Goal: Communication & Community: Answer question/provide support

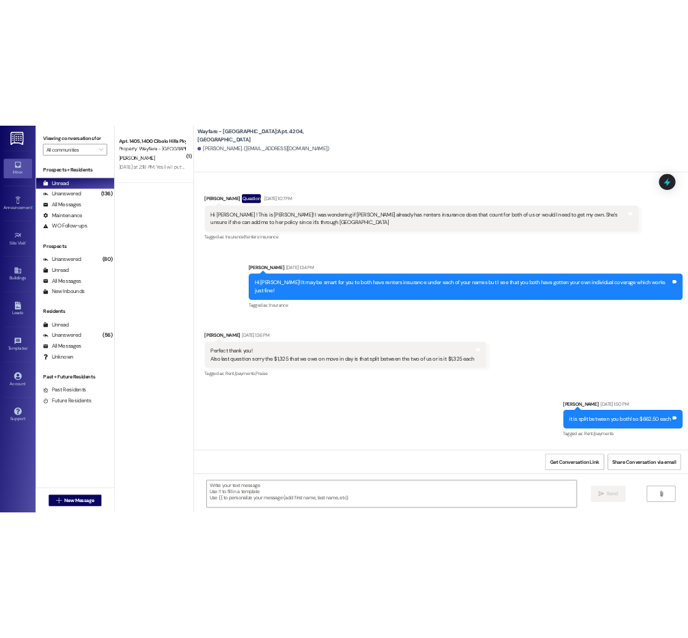
scroll to position [1236, 0]
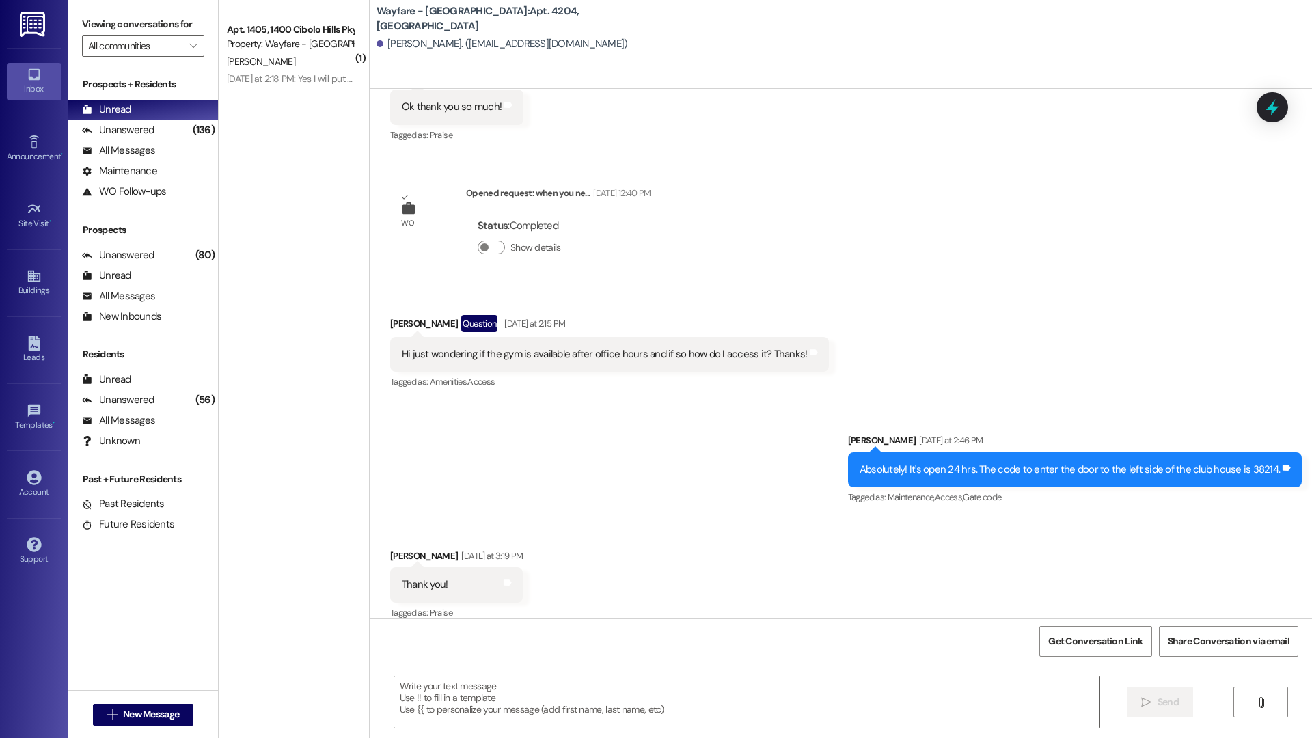
click at [1094, 135] on div "Received via SMS [PERSON_NAME] [DATE] 7:52 AM Ok thank you so much! Tags and no…" at bounding box center [841, 97] width 942 height 115
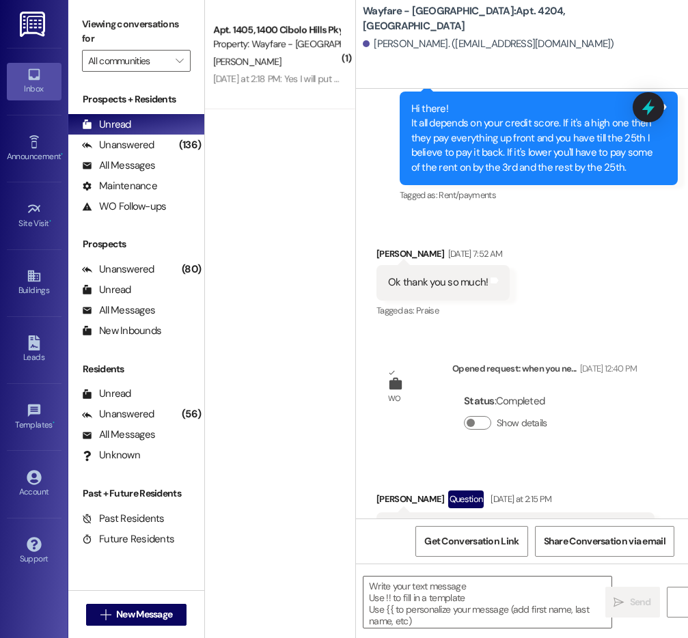
scroll to position [1412, 0]
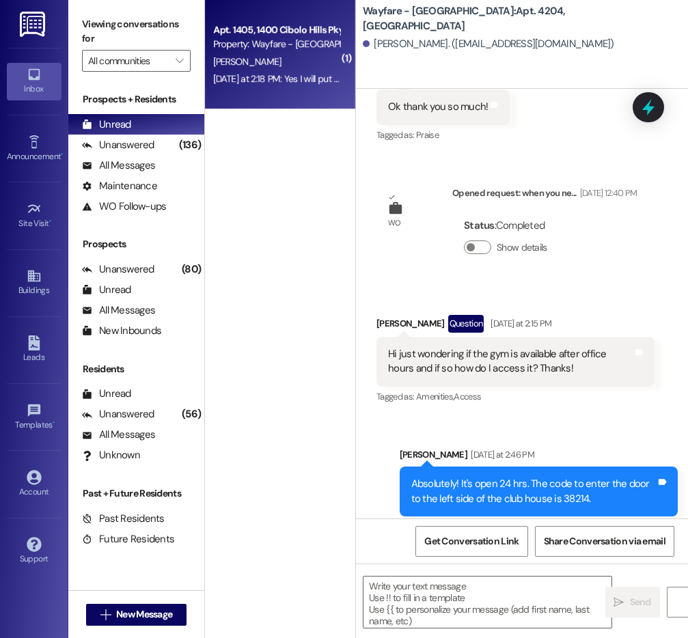
click at [288, 62] on div "[PERSON_NAME]" at bounding box center [276, 61] width 129 height 17
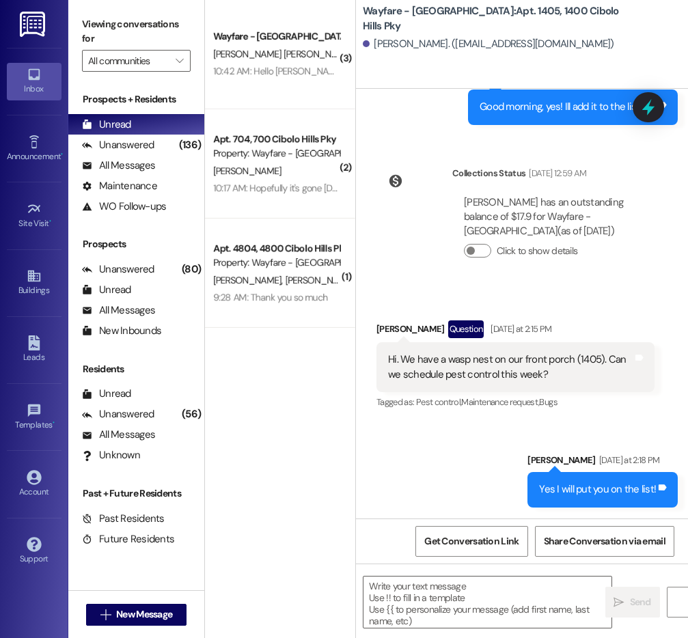
scroll to position [1614, 0]
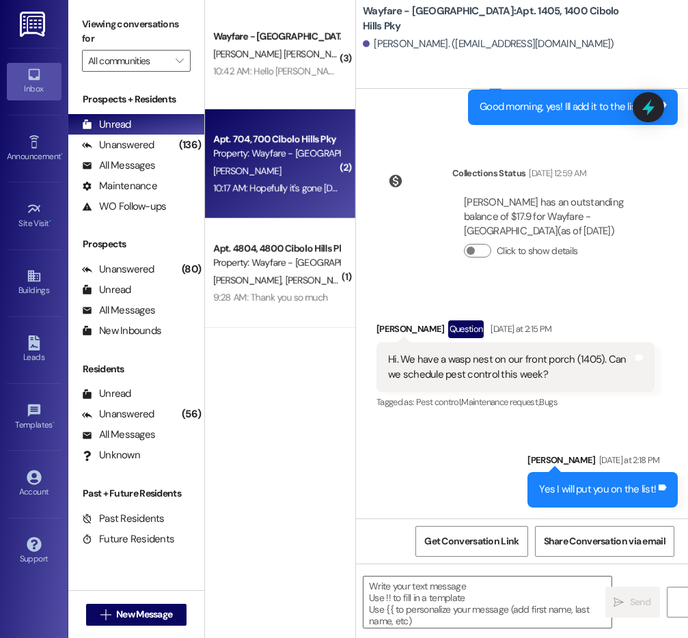
click at [256, 185] on div "10:17 AM: Hopefully it's gone [DATE]!🤞🏻 10:17 AM: Hopefully it's gone [DATE]!🤞🏻" at bounding box center [287, 188] width 149 height 12
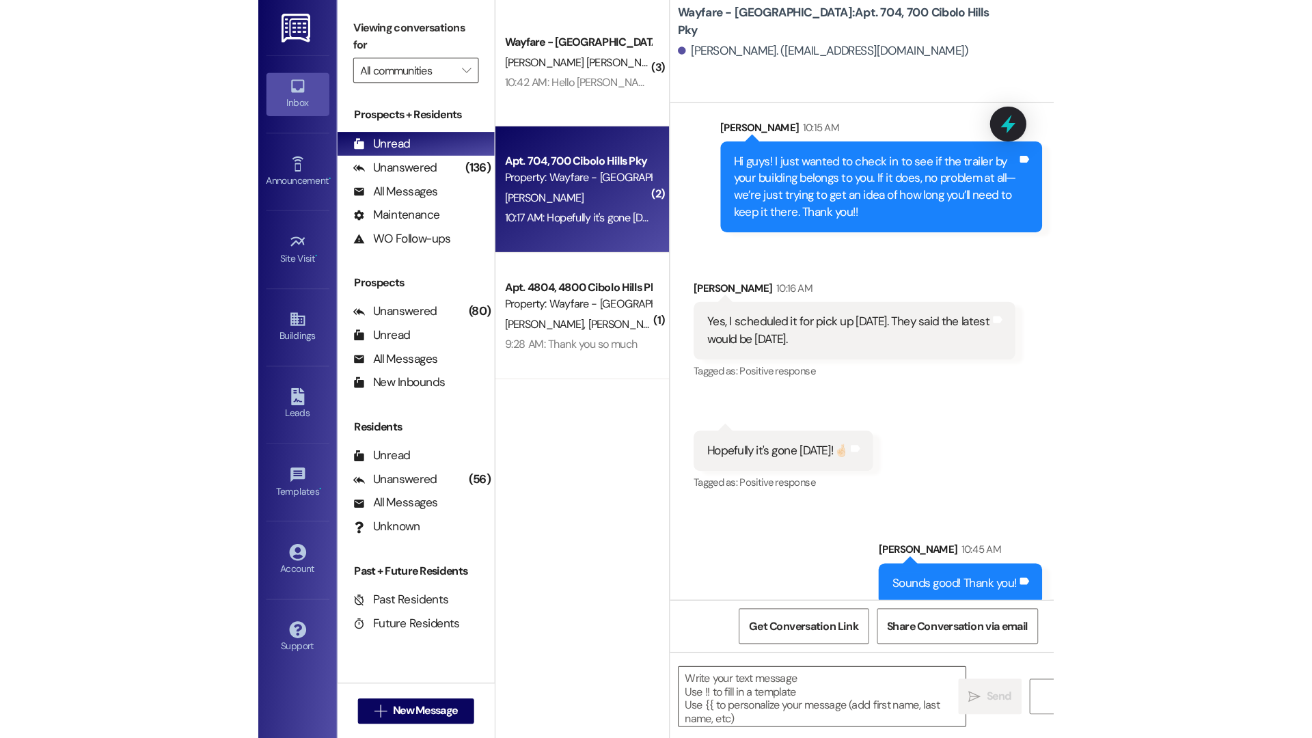
scroll to position [532, 0]
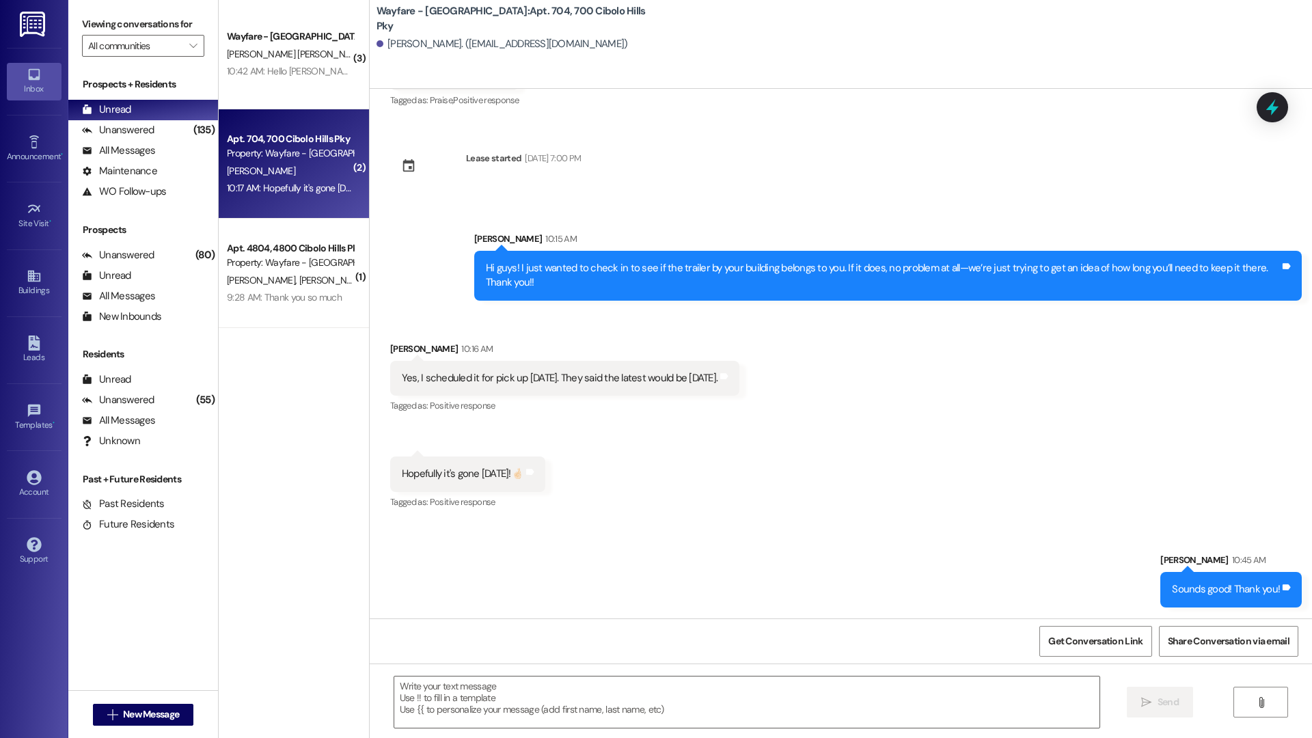
click at [163, 728] on div " New Message" at bounding box center [143, 714] width 101 height 34
click at [164, 724] on button " New Message" at bounding box center [143, 715] width 101 height 22
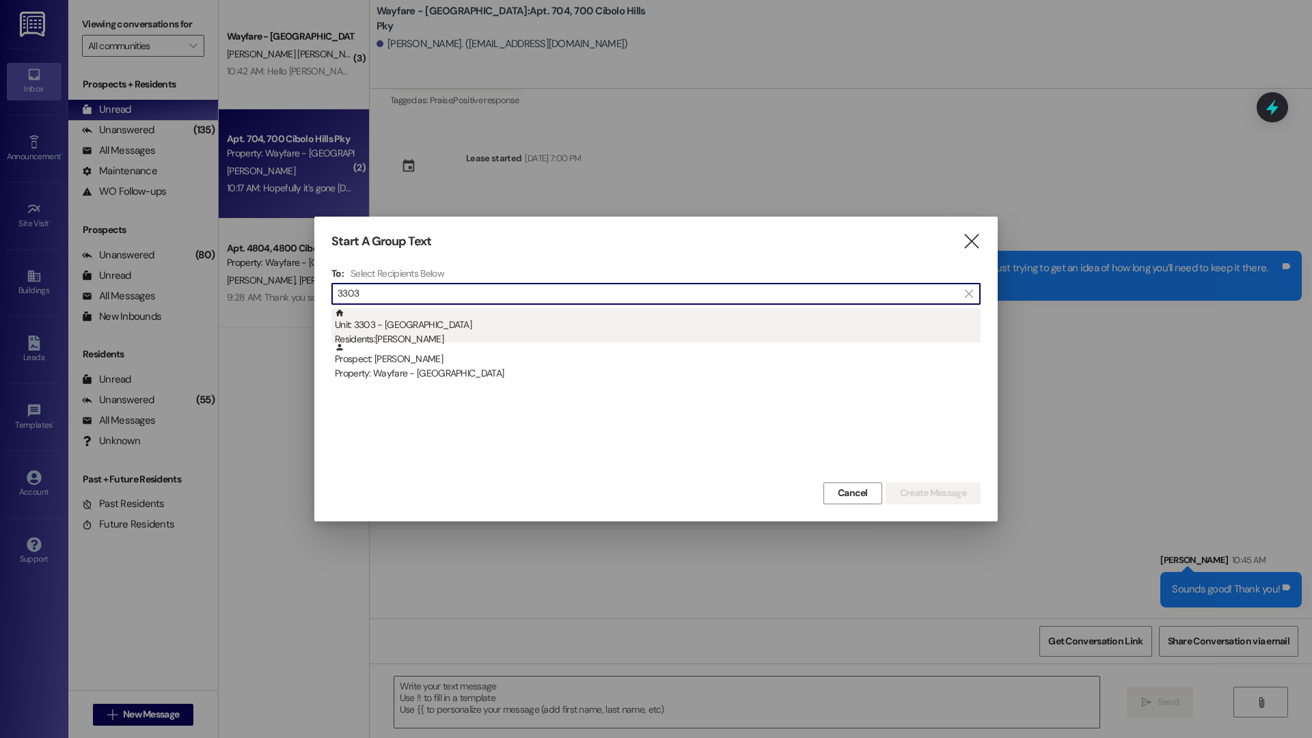
type input "3303"
click at [554, 325] on div "Unit: 3303 - [GEOGRAPHIC_DATA] Pky Residents: [PERSON_NAME]" at bounding box center [658, 327] width 646 height 39
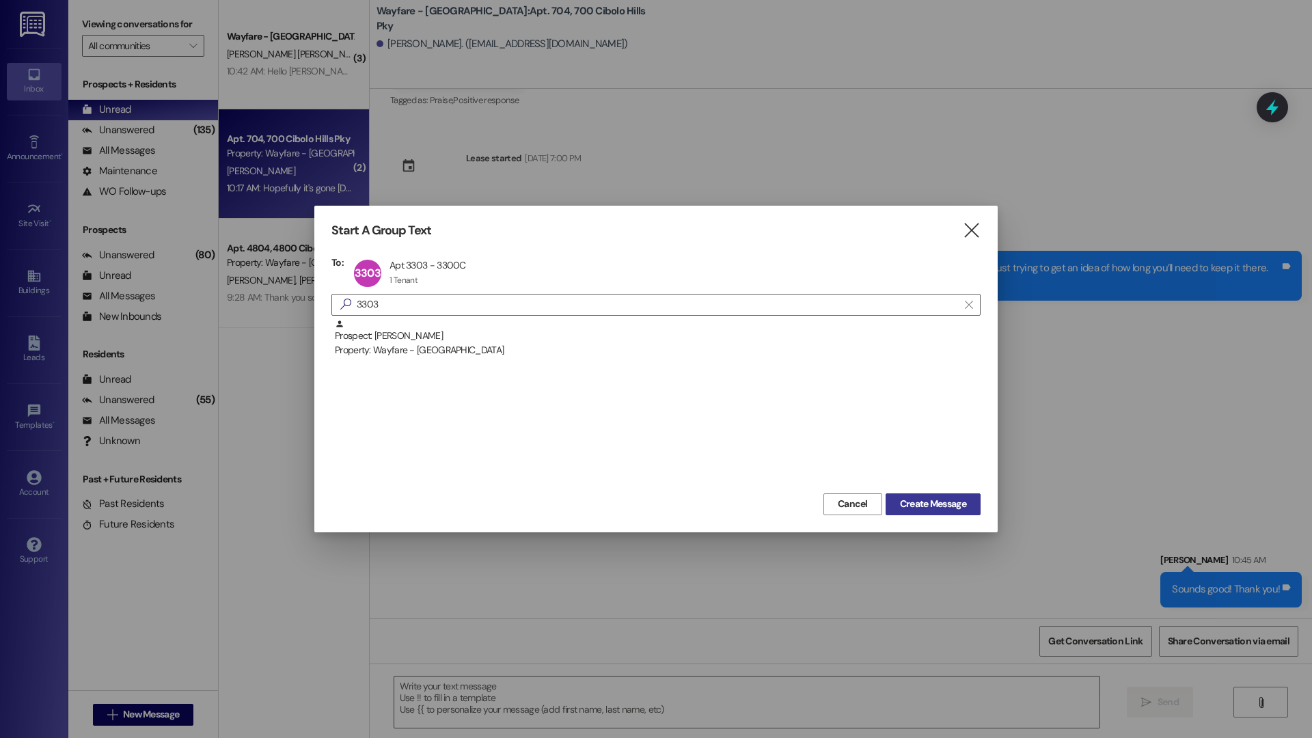
click at [917, 506] on span "Create Message" at bounding box center [933, 504] width 66 height 14
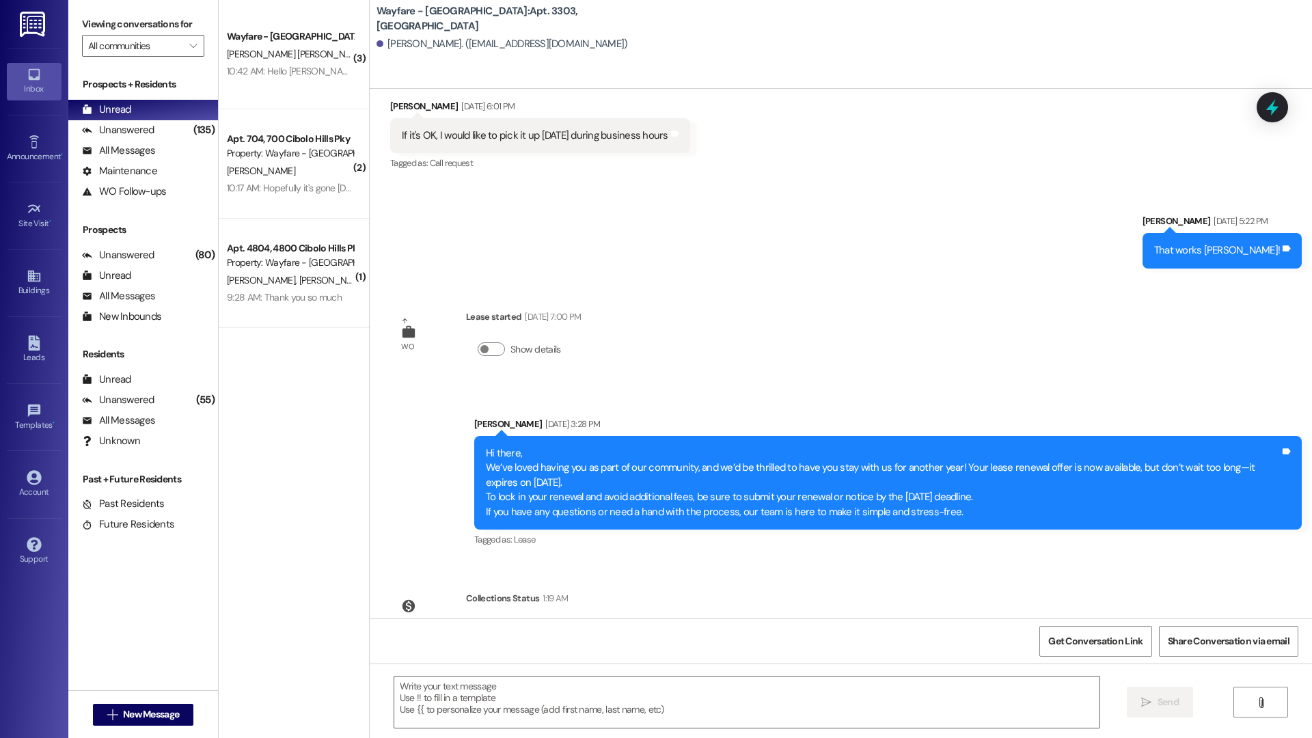
scroll to position [22097, 0]
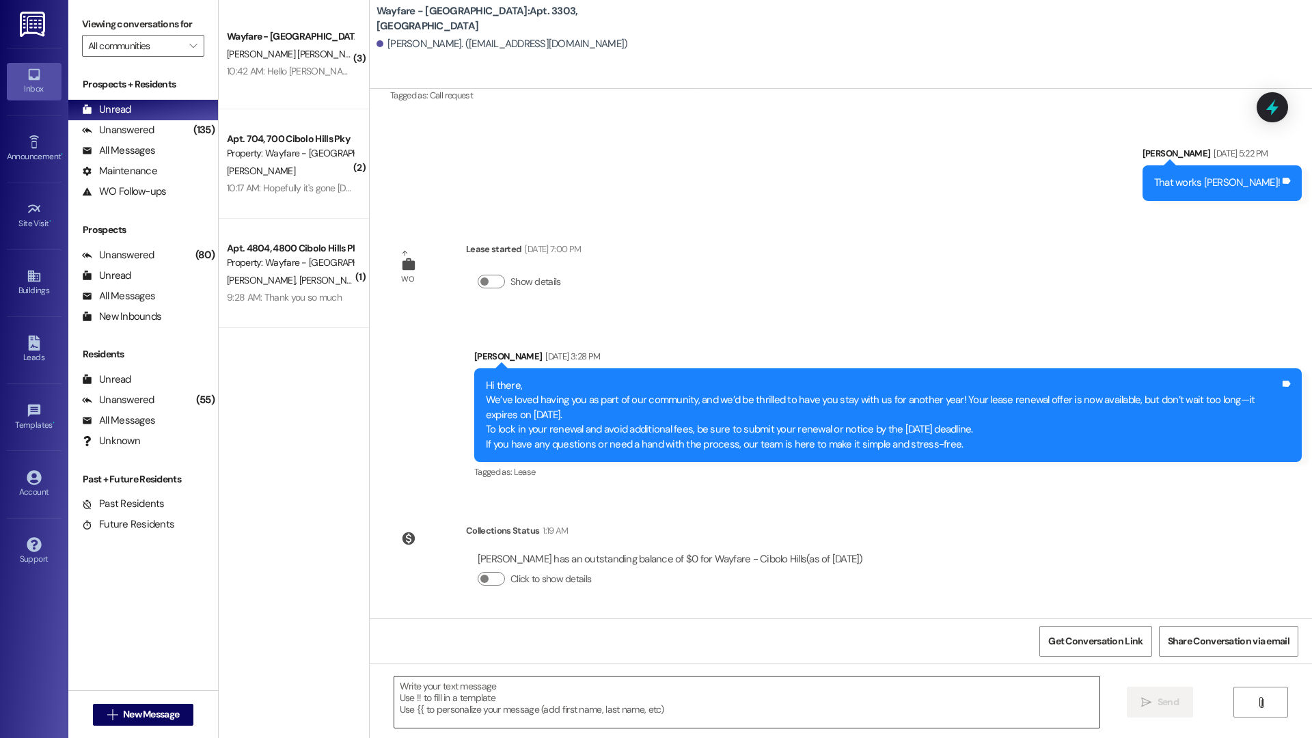
click at [847, 690] on textarea at bounding box center [746, 701] width 705 height 51
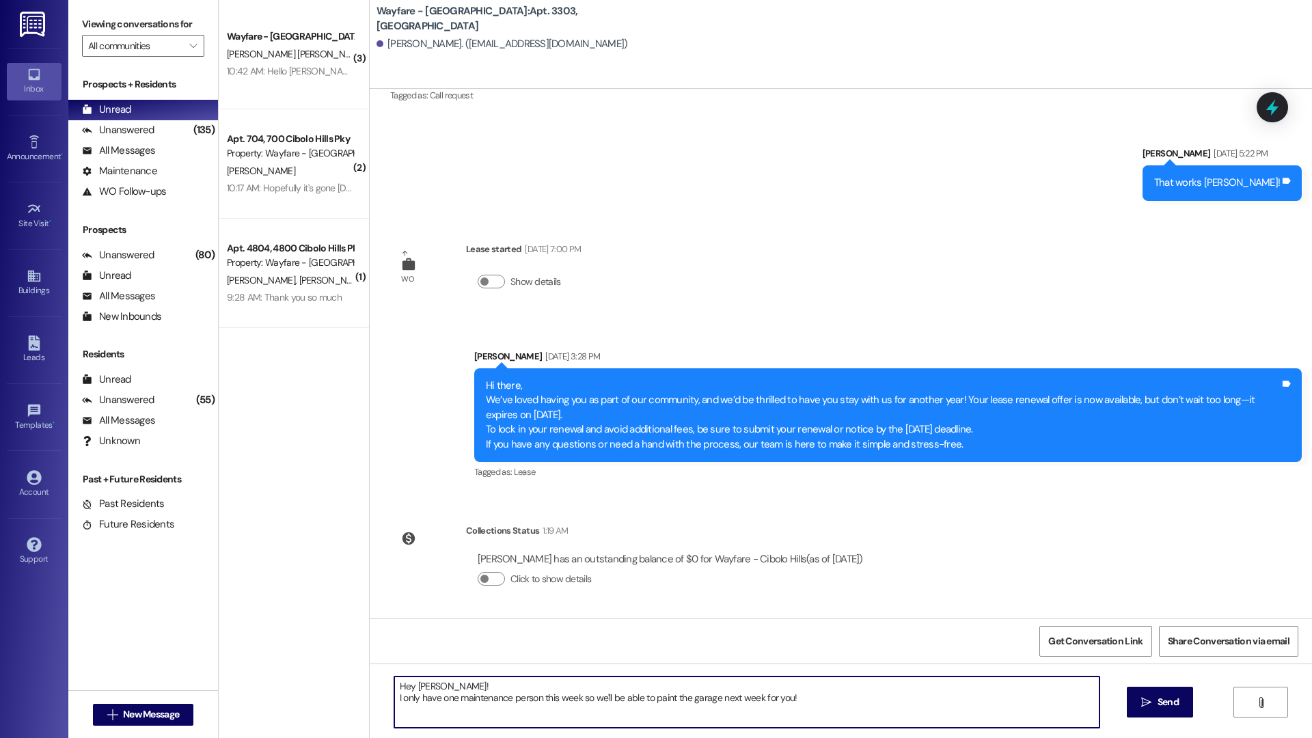
click at [788, 690] on textarea "Hey David! I only have one maintenance person this week so we'll be able to pai…" at bounding box center [746, 701] width 705 height 51
click at [788, 694] on textarea "Hey David! I only have one maintenance person this week so we'll be able to pai…" at bounding box center [746, 701] width 705 height 51
type textarea "Hey David! I only have one maintenance person this week so we'll be able to pai…"
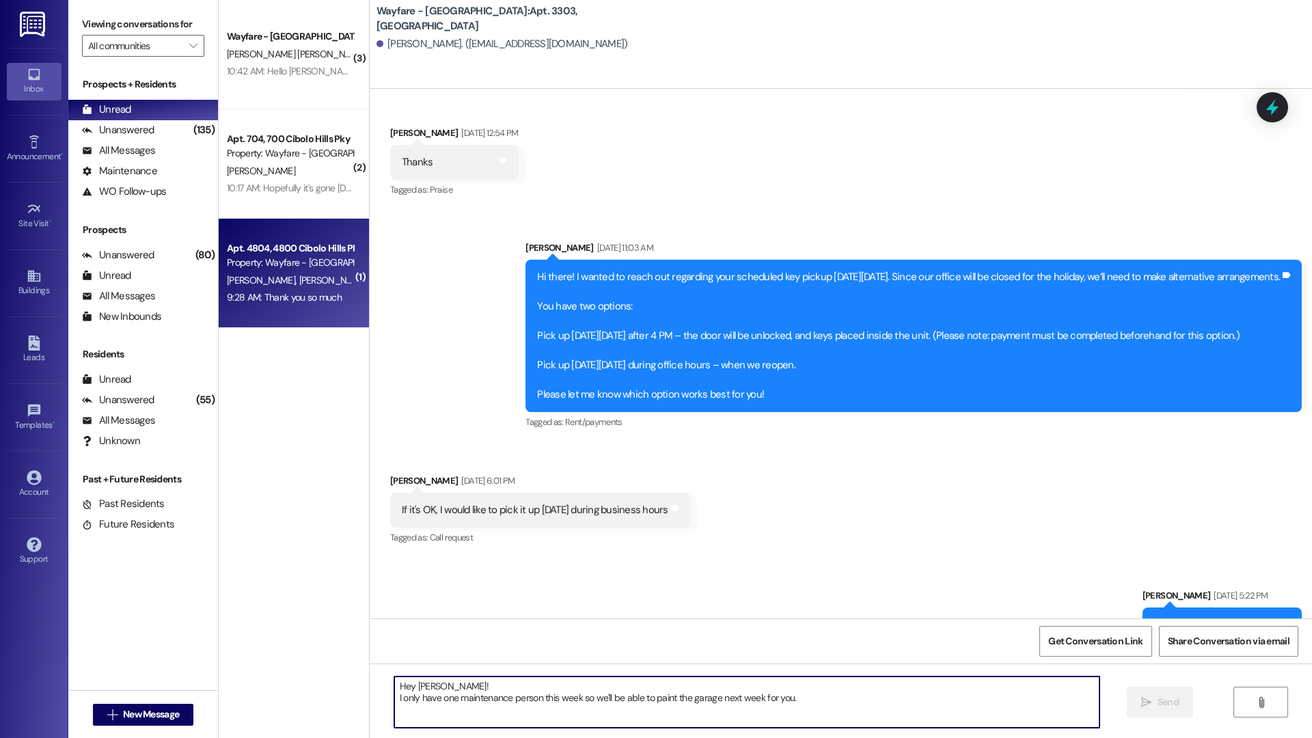
scroll to position [21594, 0]
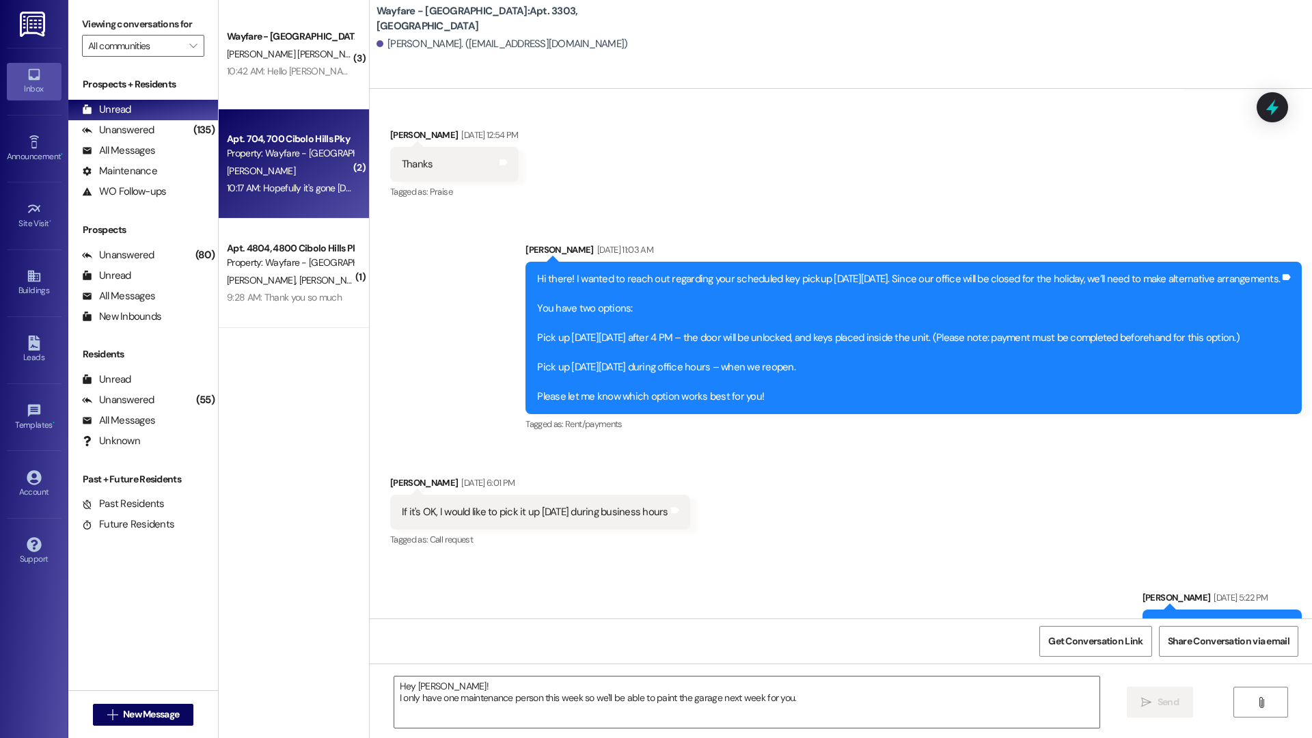
click at [309, 172] on div "B. Argaez" at bounding box center [289, 171] width 129 height 17
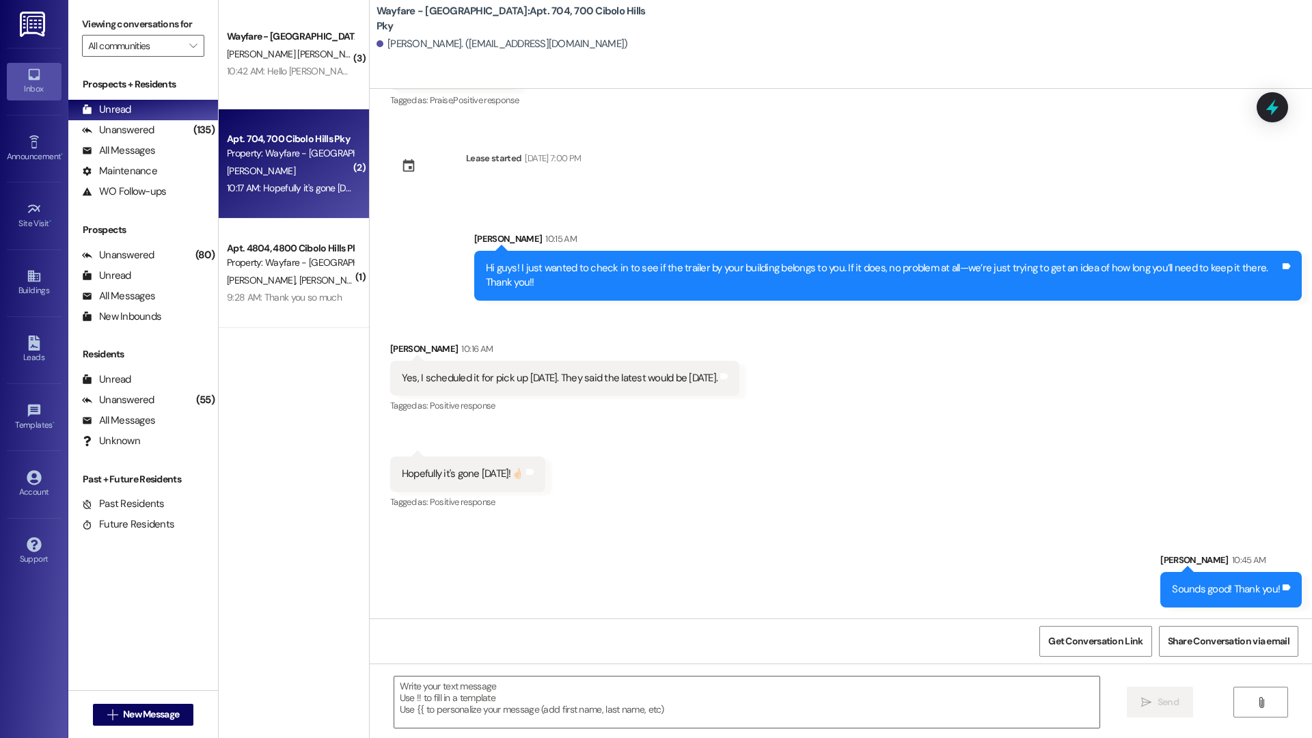
scroll to position [532, 0]
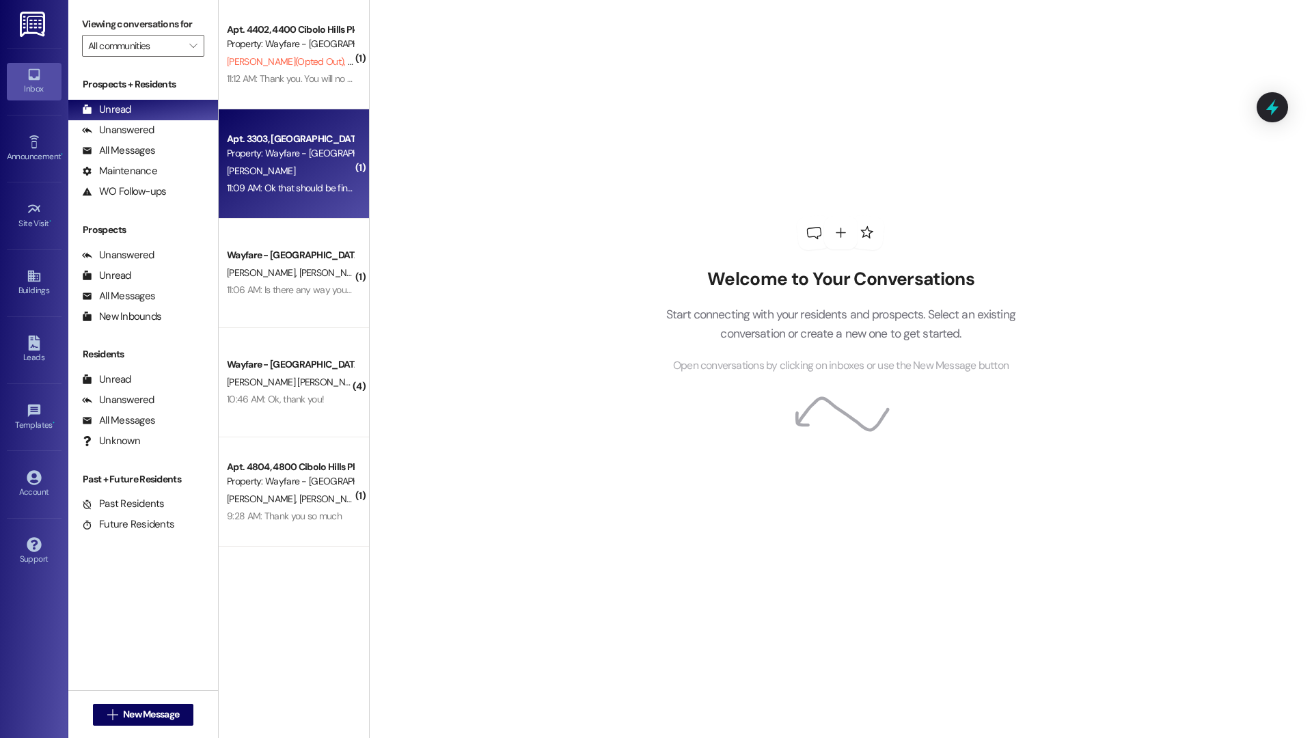
click at [284, 183] on div "11:09 AM: Ok that should be fine Thanks 11:09 AM: Ok that should be fine Thanks" at bounding box center [305, 188] width 156 height 12
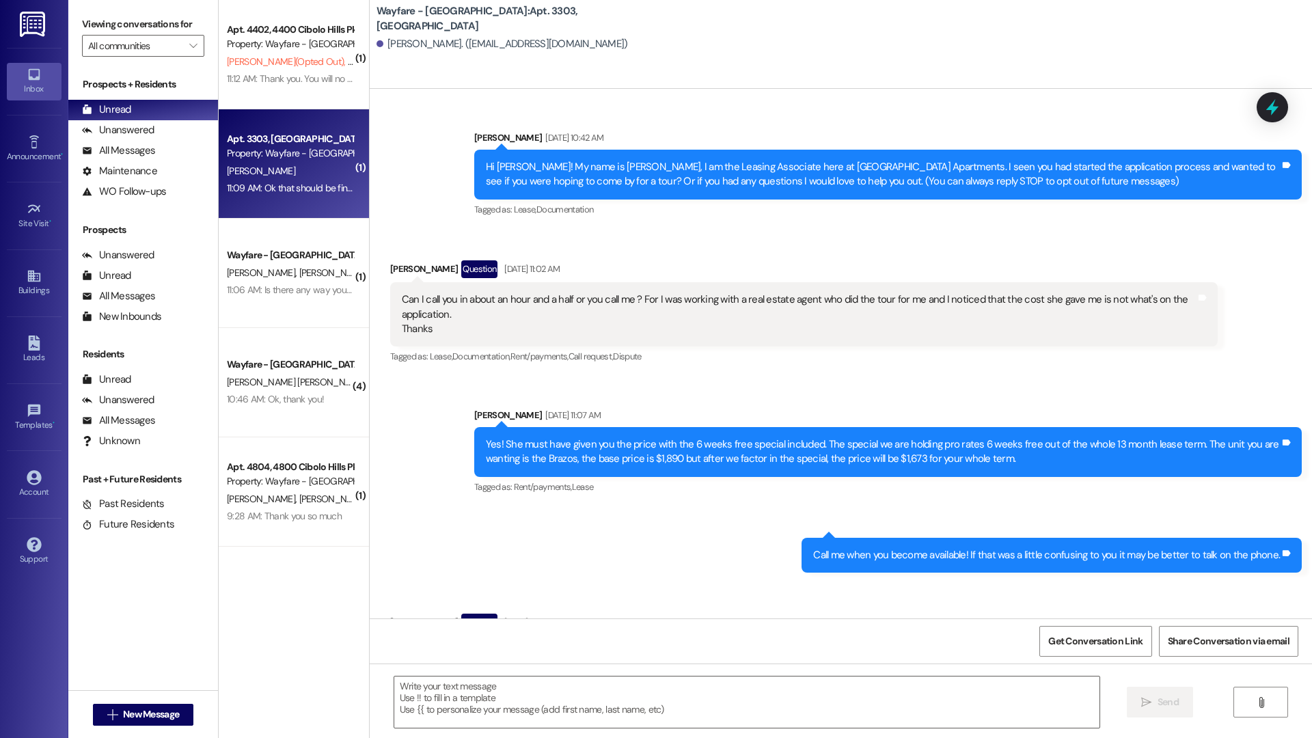
scroll to position [22356, 0]
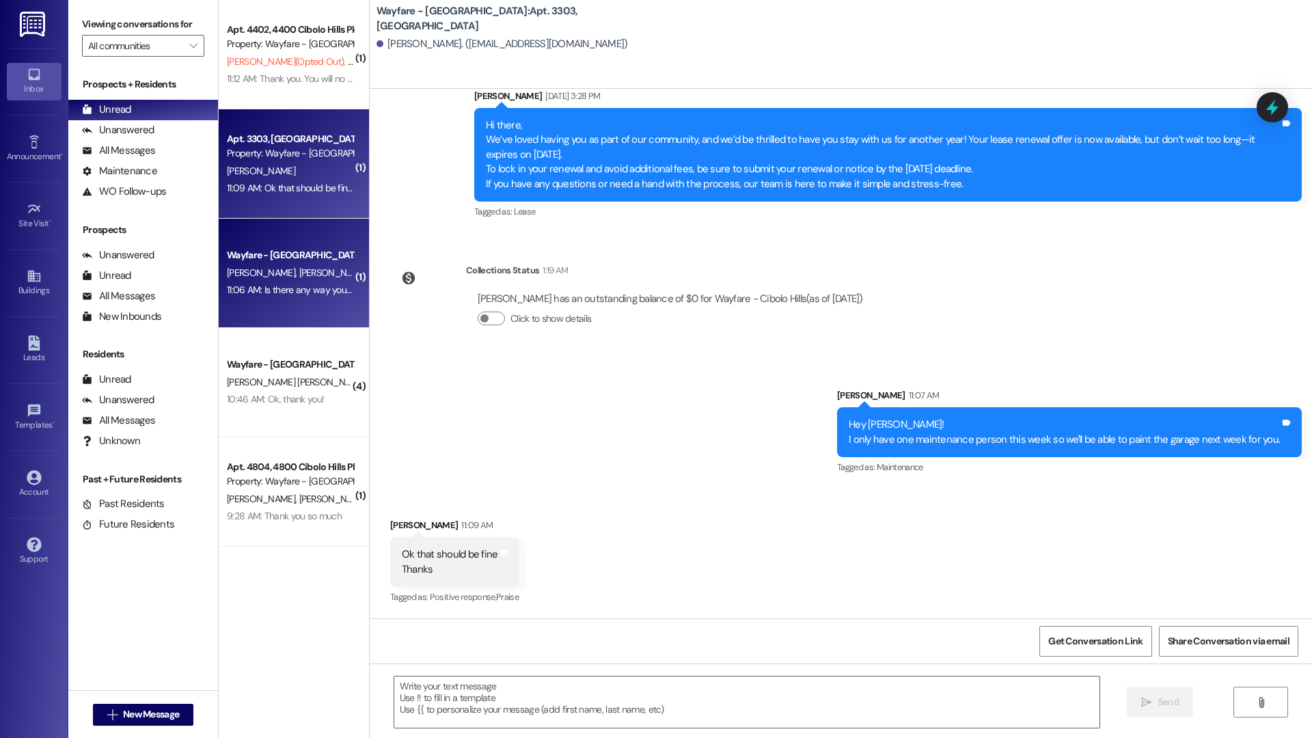
click at [275, 290] on div "11:06 AM: Is there any way you could resend the lease for 3705? We're having tr…" at bounding box center [419, 289] width 385 height 12
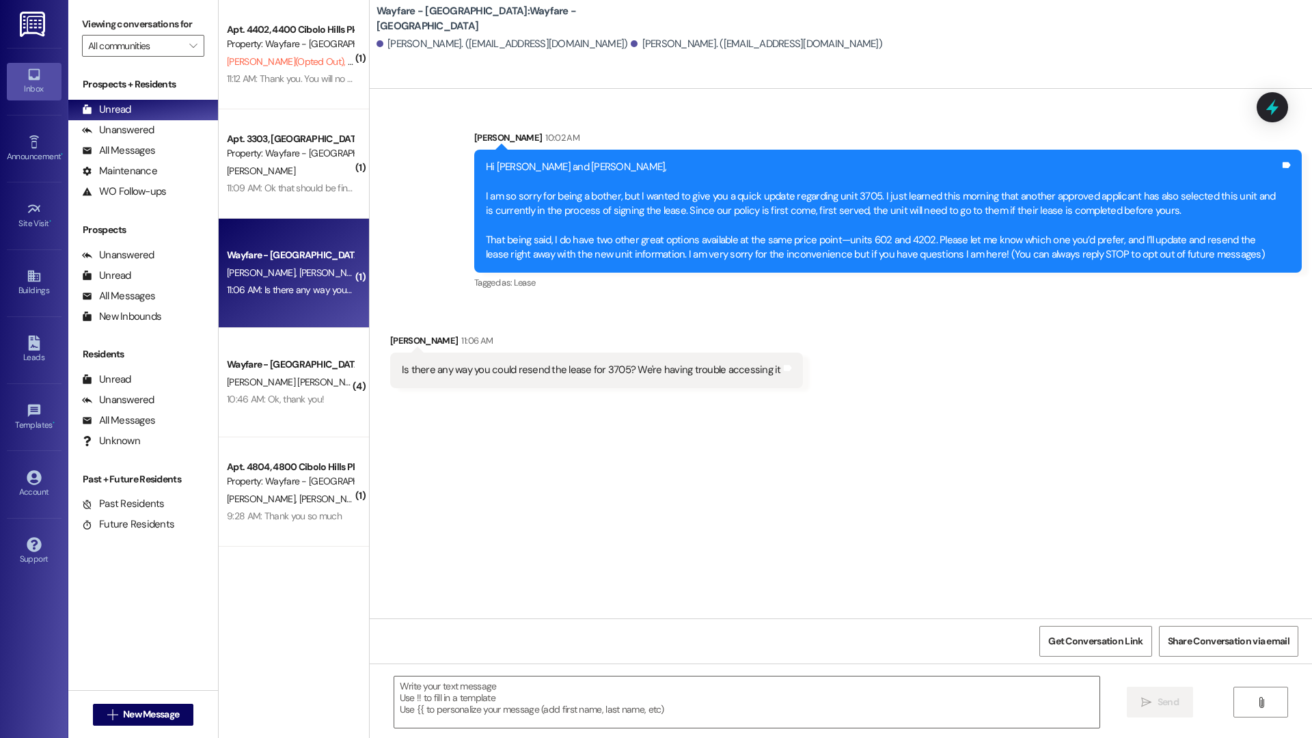
scroll to position [0, 0]
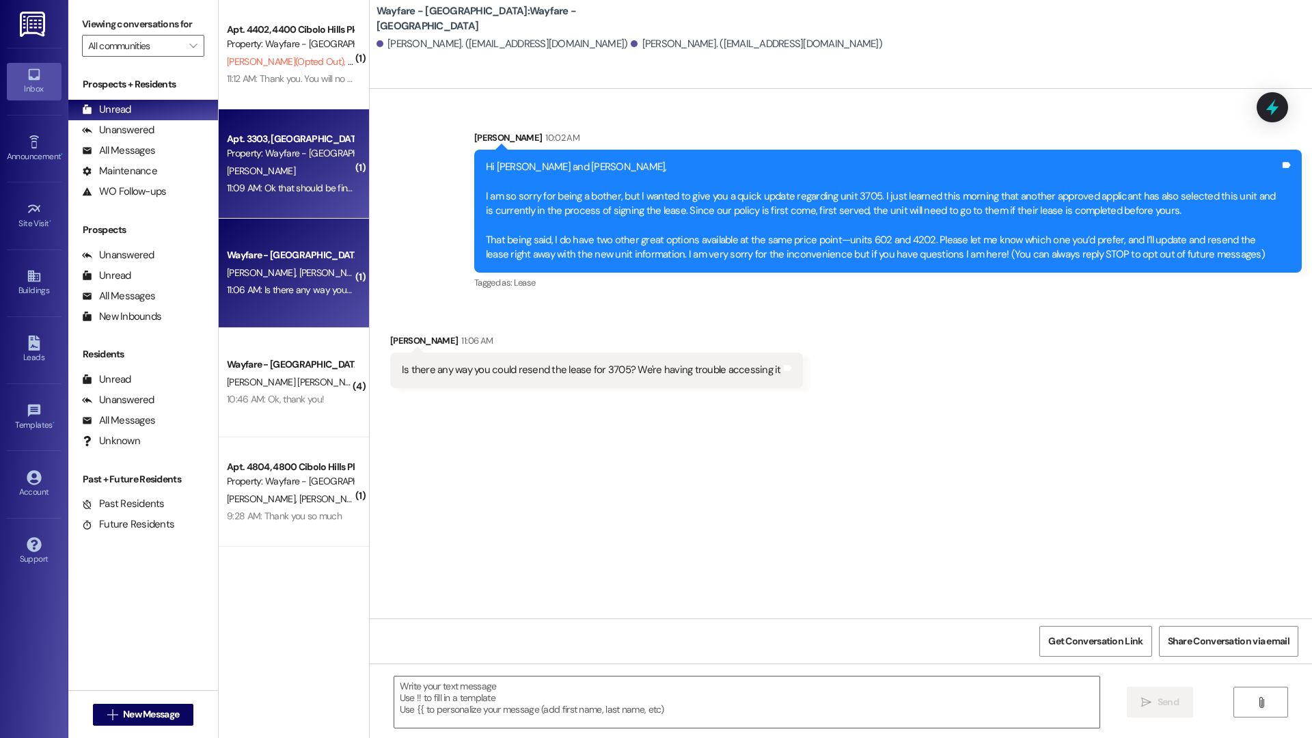
click at [264, 176] on div "D. Harris" at bounding box center [289, 171] width 129 height 17
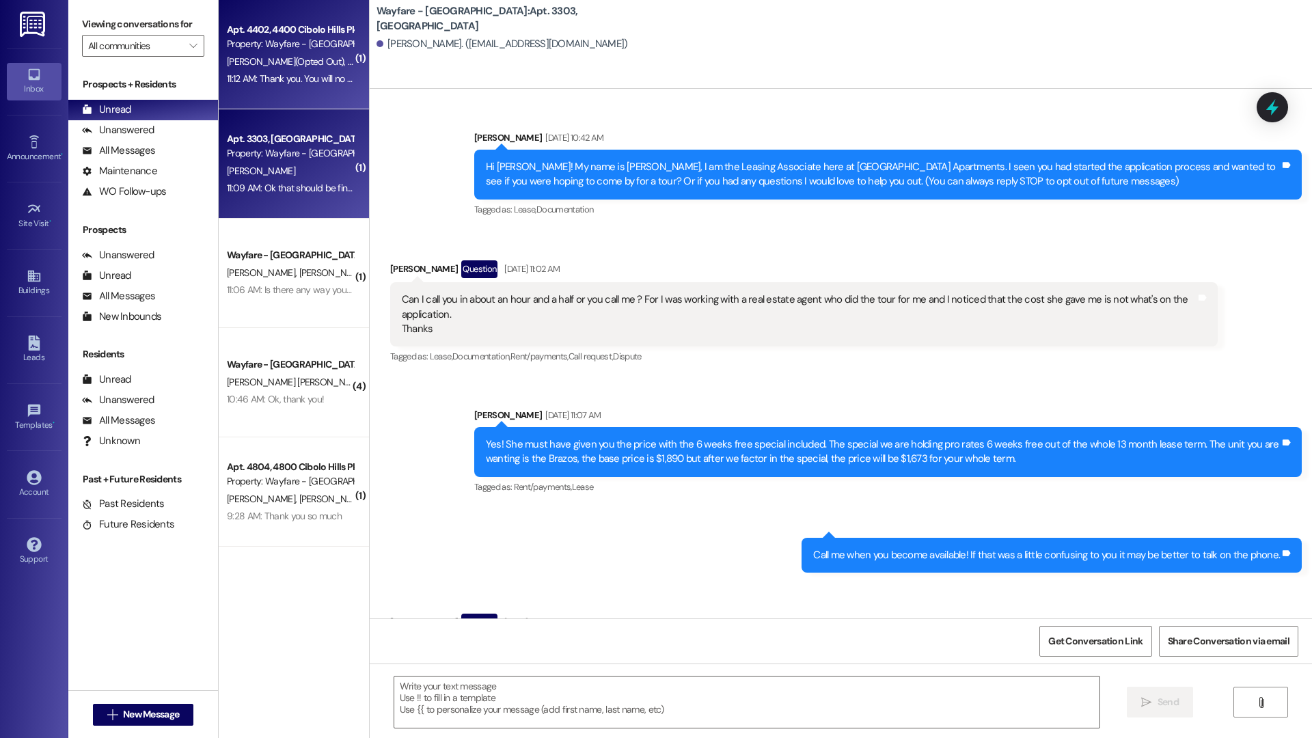
scroll to position [22356, 0]
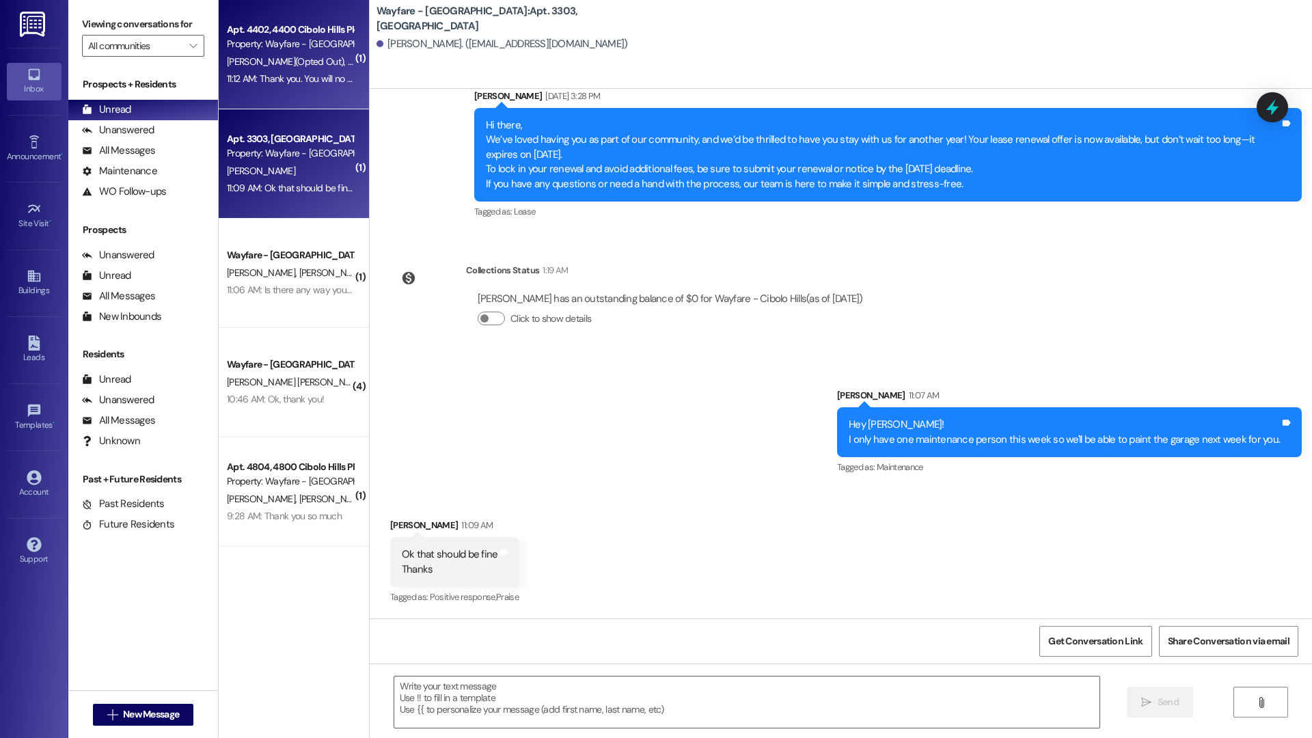
click at [261, 80] on div "11:12 AM: Thank you. You will no longer receive texts from this thread. Please …" at bounding box center [548, 78] width 643 height 12
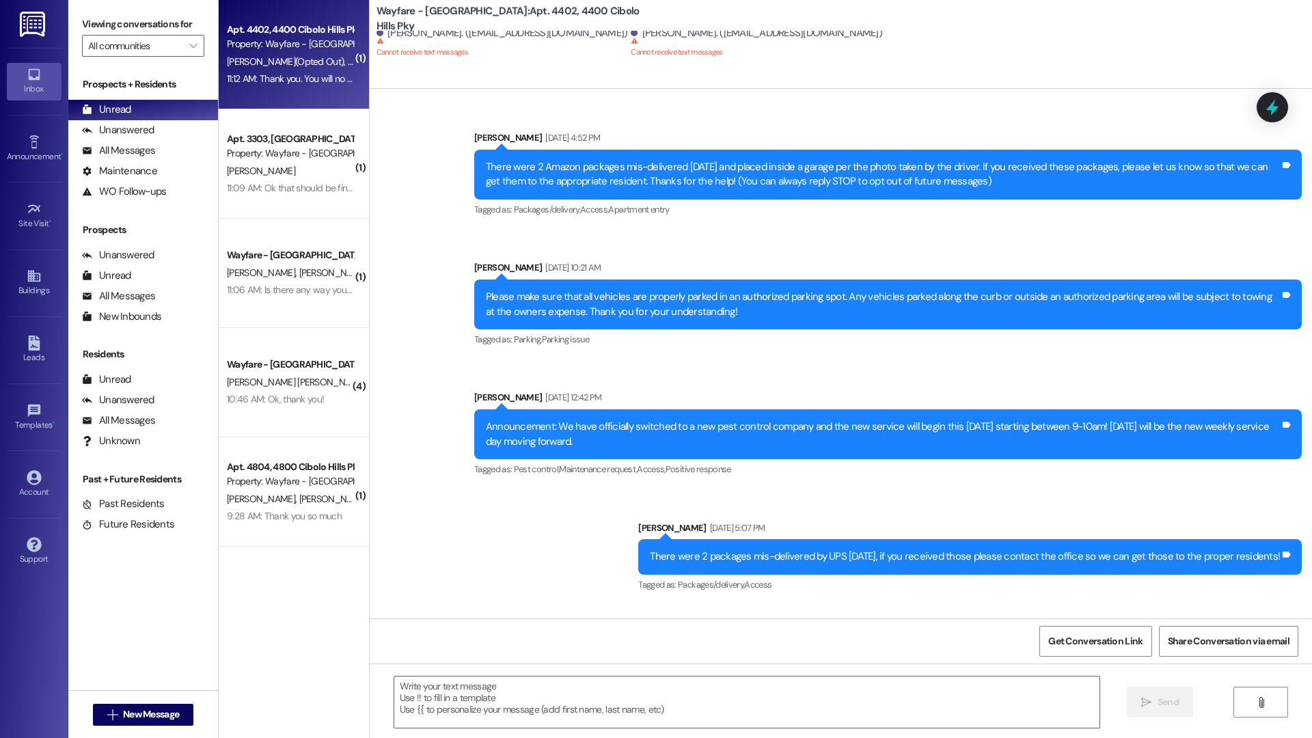
scroll to position [39355, 0]
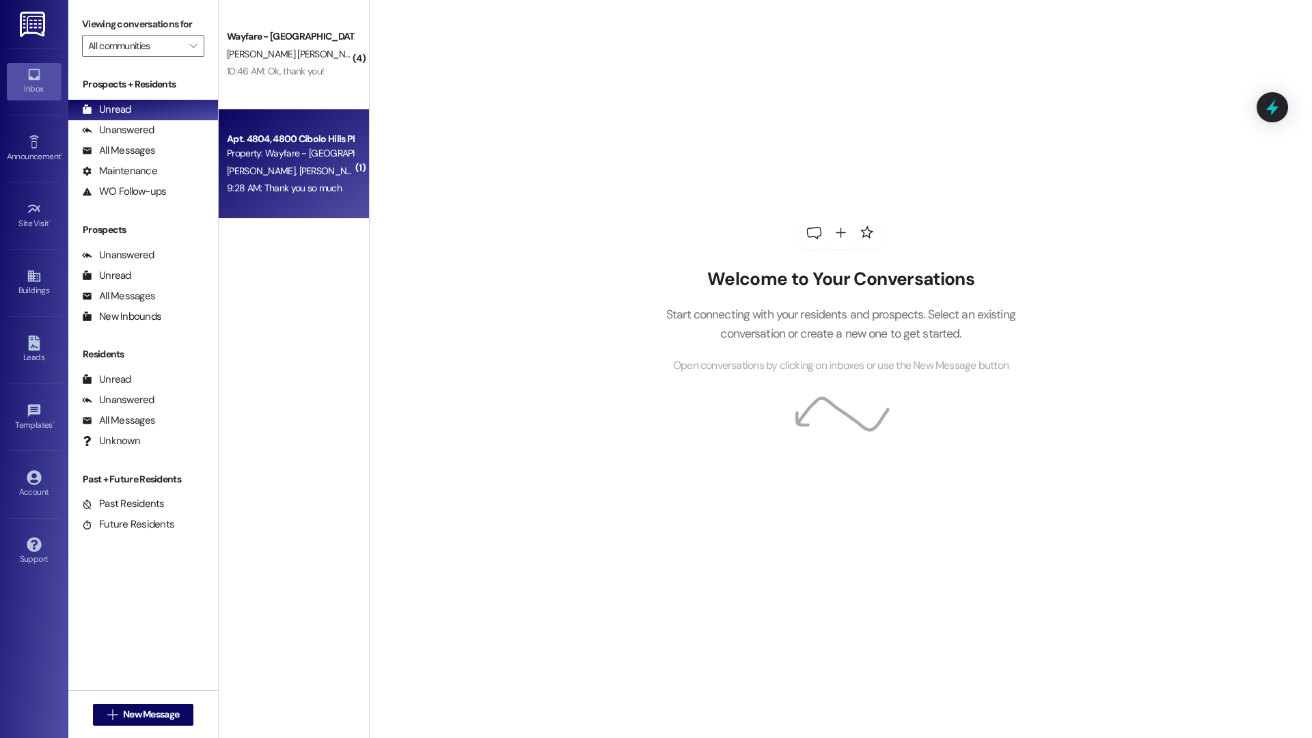
click at [227, 193] on div "9:28 AM: Thank you so much 9:28 AM: Thank you so much" at bounding box center [284, 188] width 115 height 12
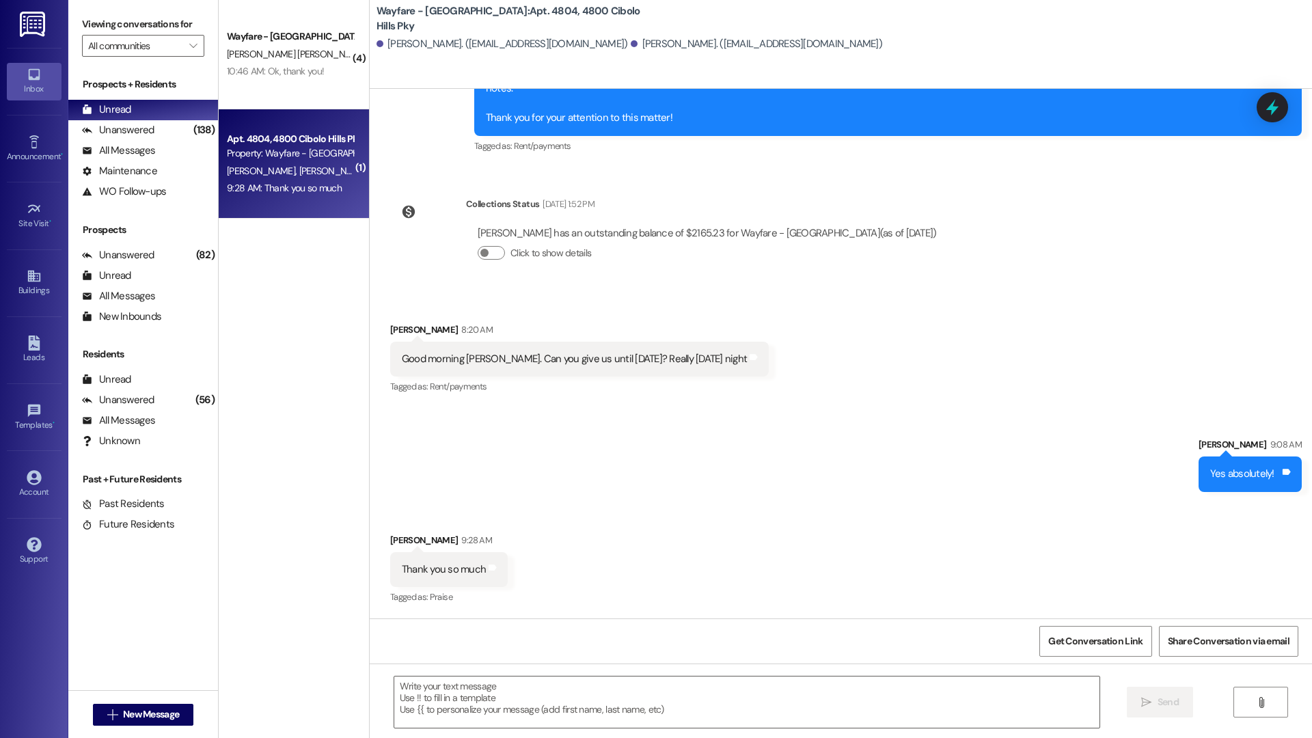
scroll to position [15358, 0]
